Goal: Obtain resource: Obtain resource

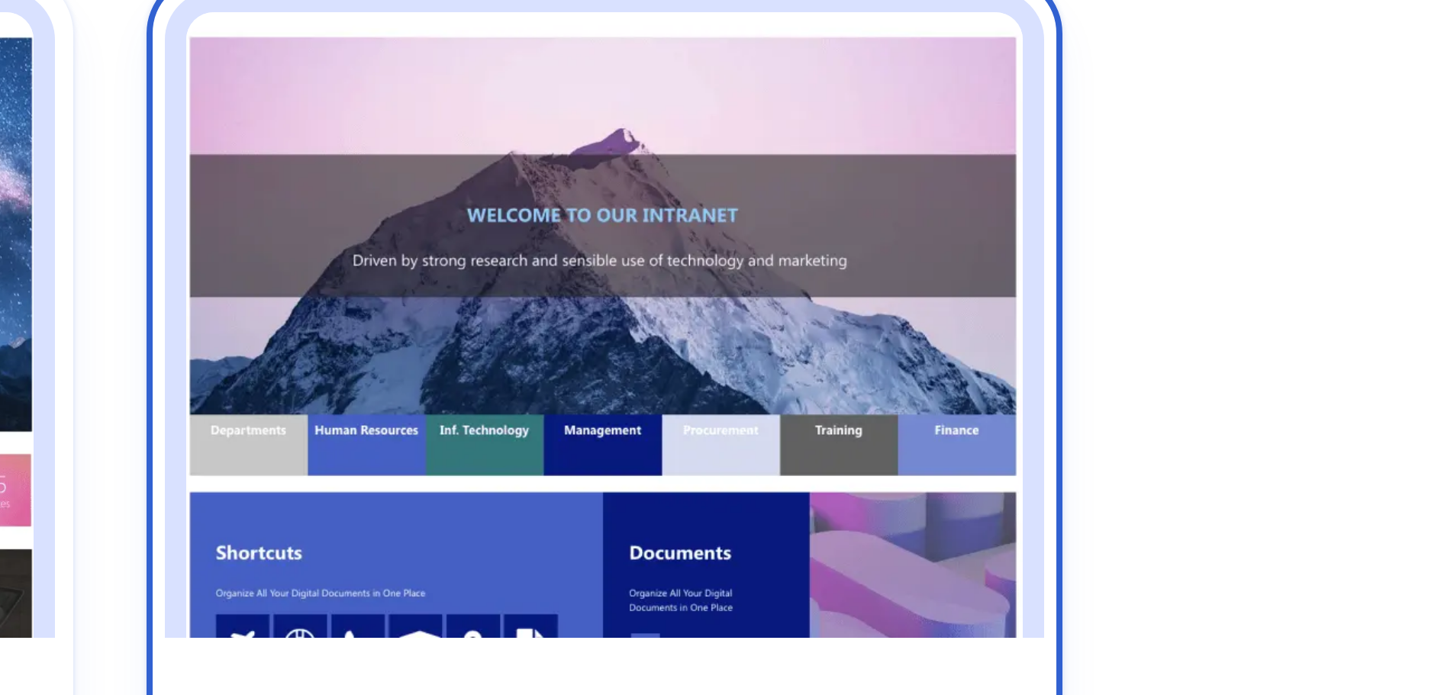
click at [1151, 356] on img at bounding box center [1080, 305] width 208 height 156
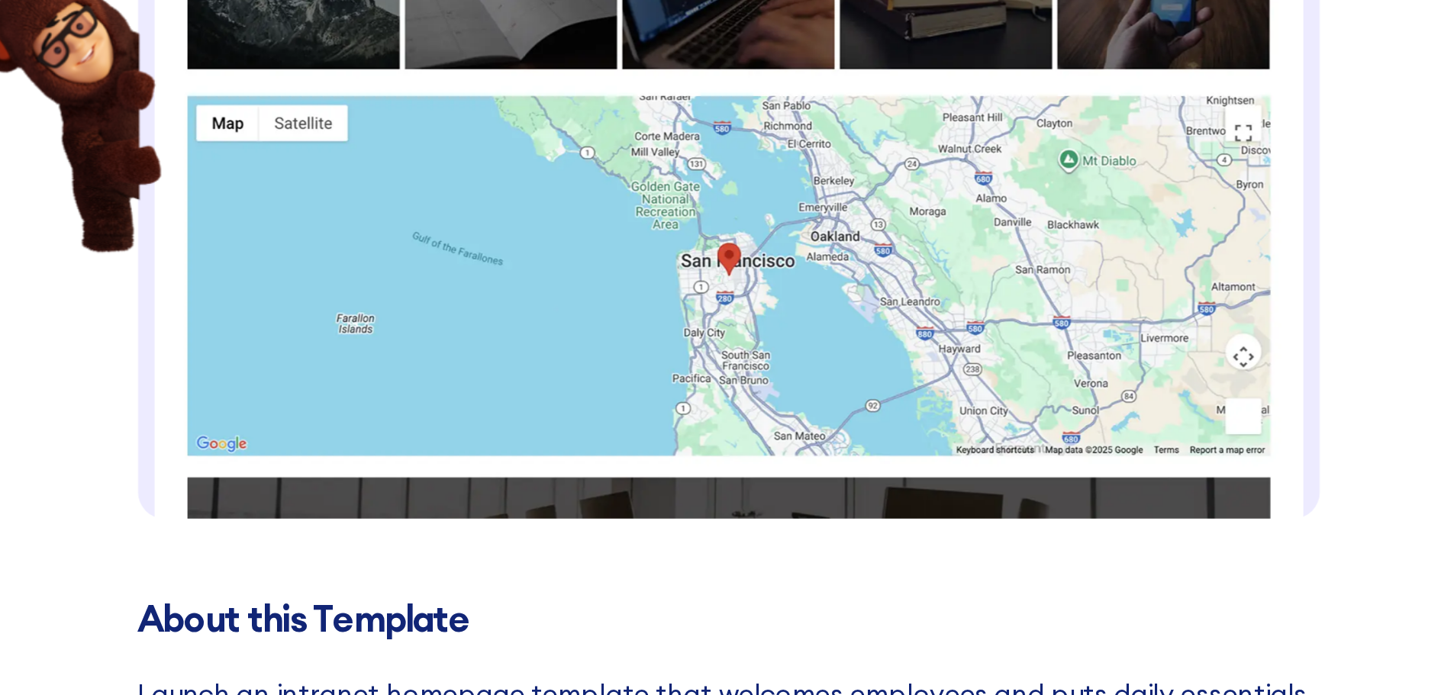
scroll to position [636, 0]
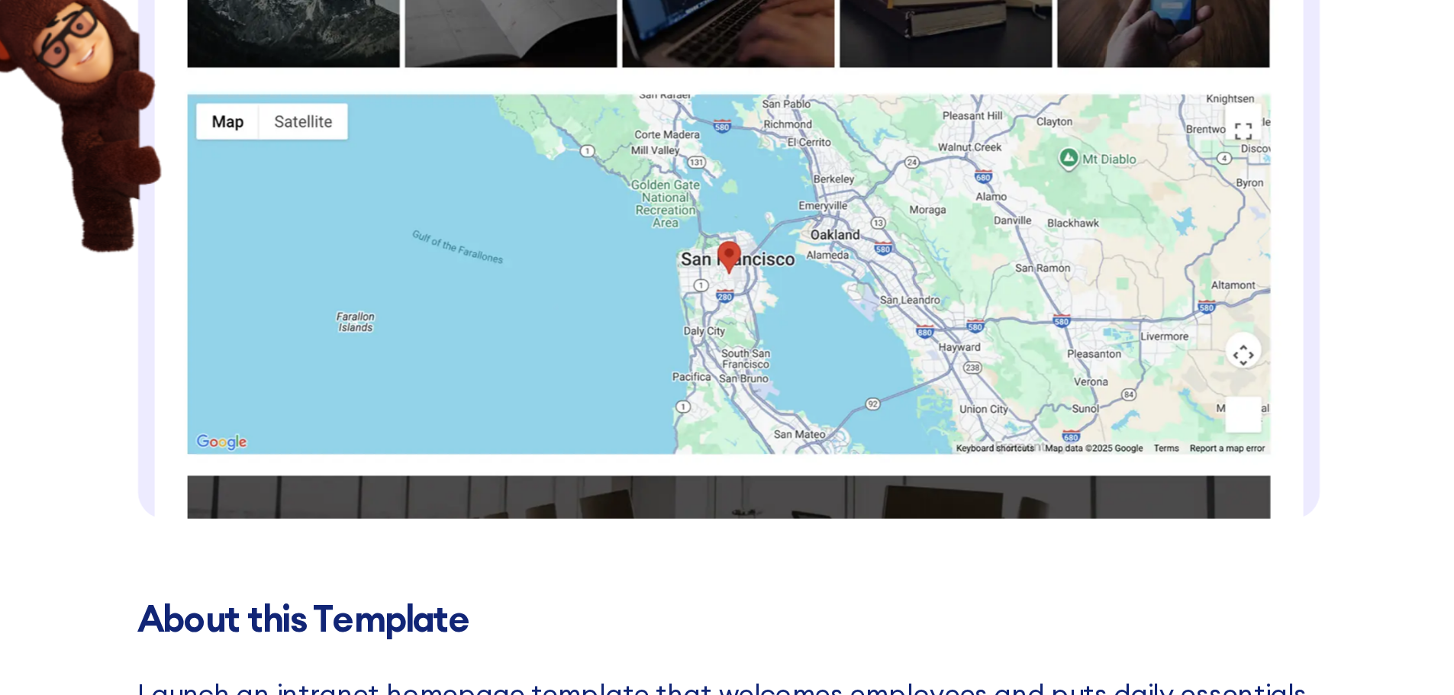
click at [1147, 364] on img at bounding box center [923, 20] width 543 height 1152
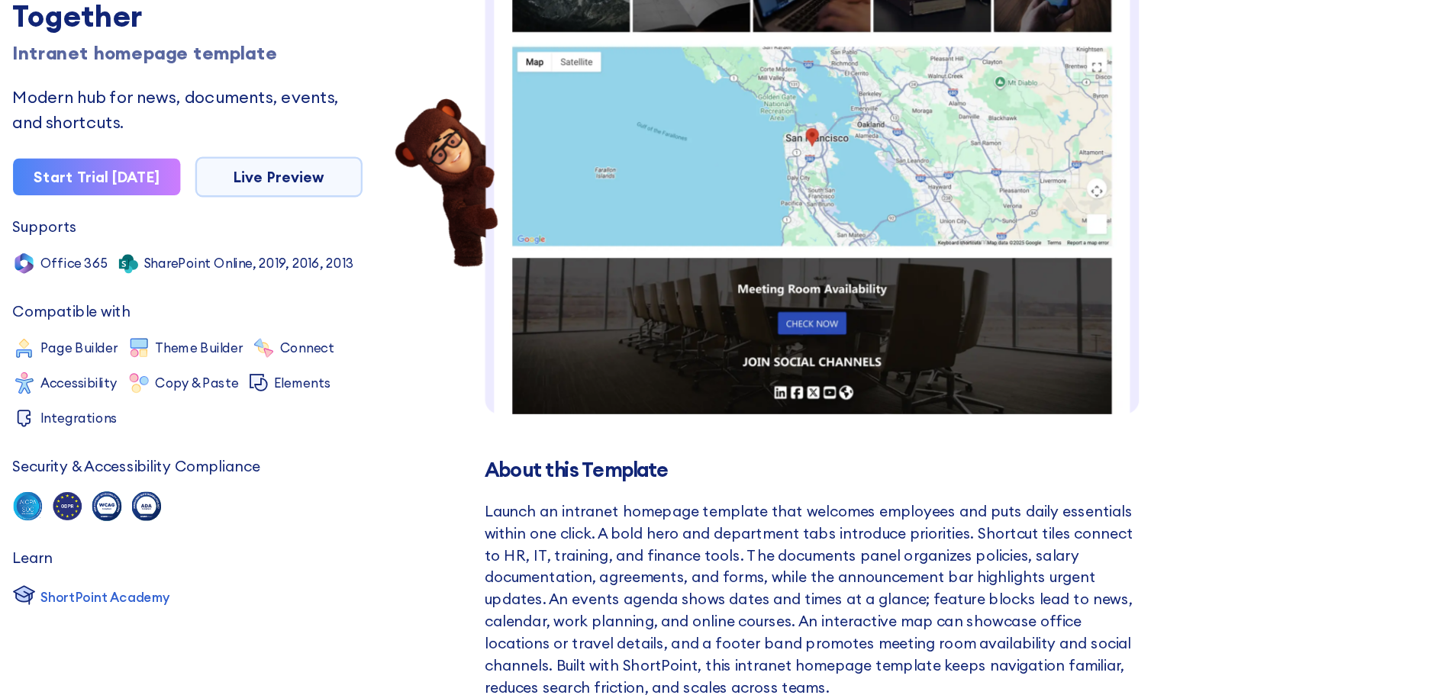
scroll to position [35, 0]
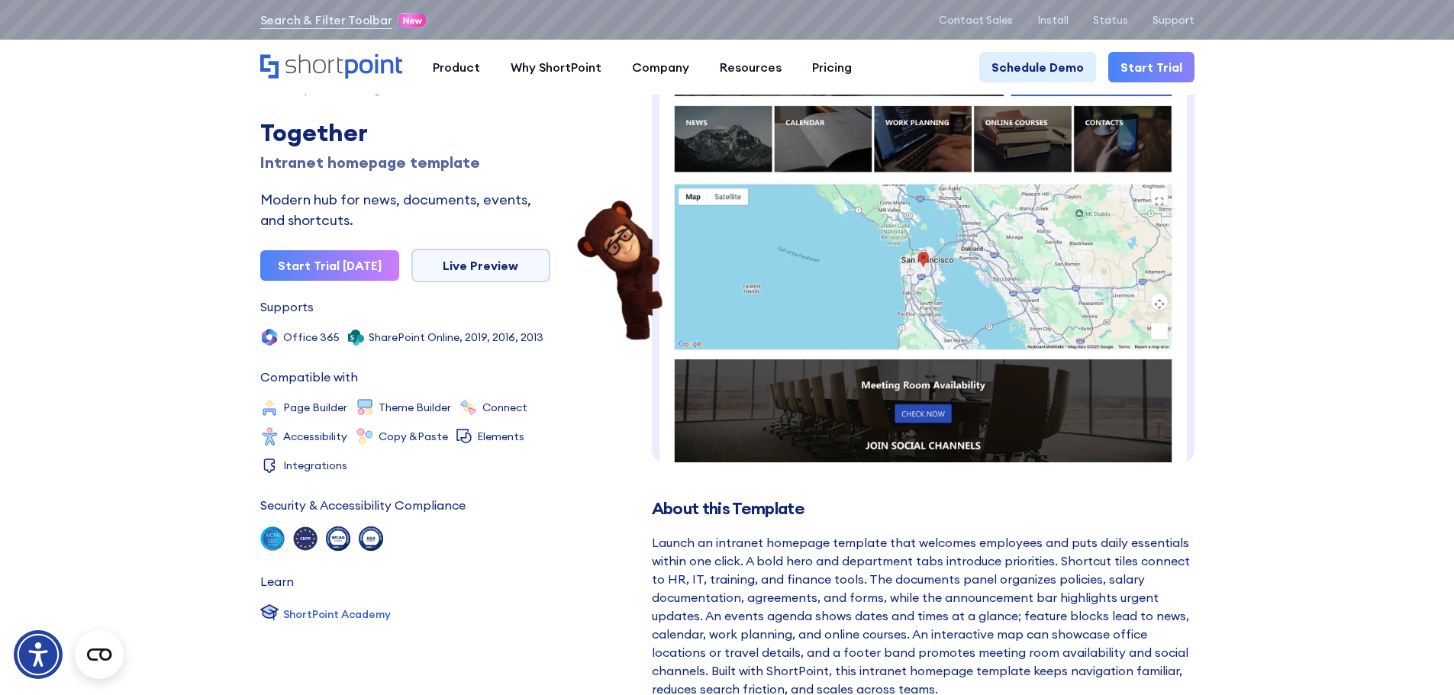
scroll to position [721, 0]
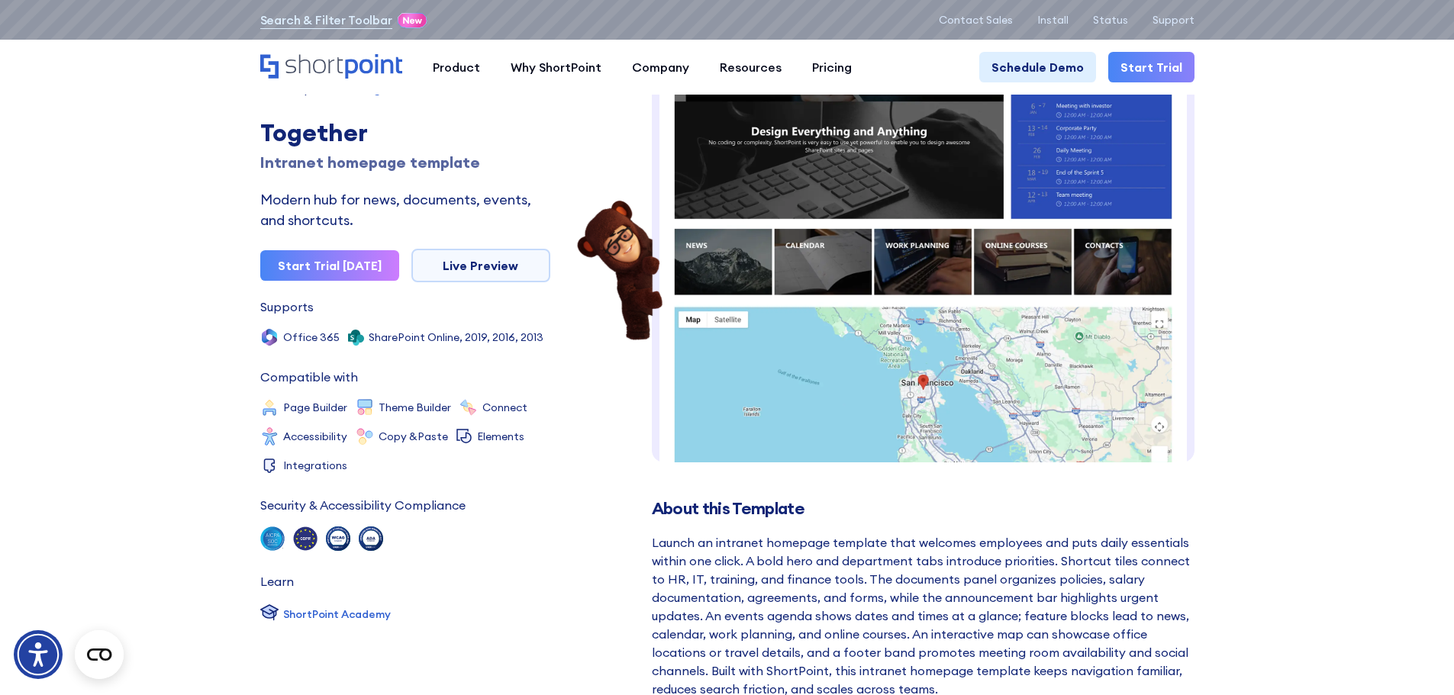
scroll to position [746, 0]
